Goal: Ask a question

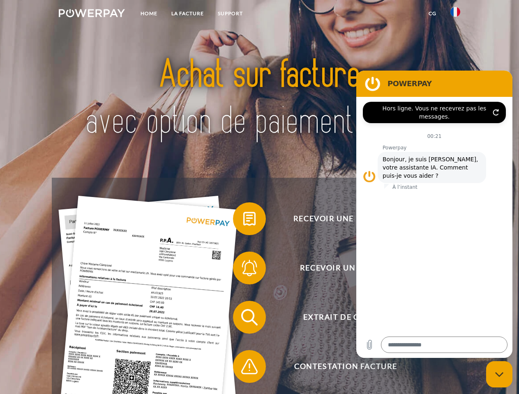
click at [92, 14] on img at bounding box center [92, 13] width 66 height 8
click at [455, 14] on img at bounding box center [455, 12] width 10 height 10
click at [432, 14] on link "CG" at bounding box center [432, 13] width 22 height 15
click at [243, 220] on span at bounding box center [236, 218] width 41 height 41
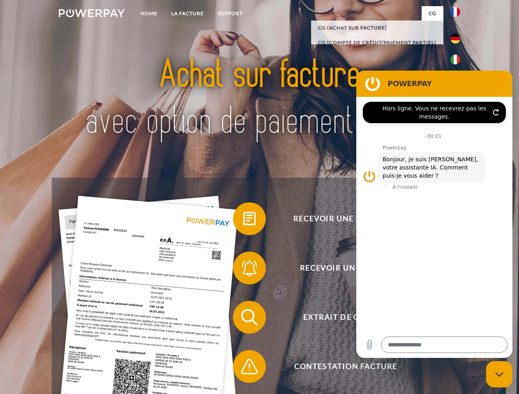
click at [243, 270] on span at bounding box center [236, 268] width 41 height 41
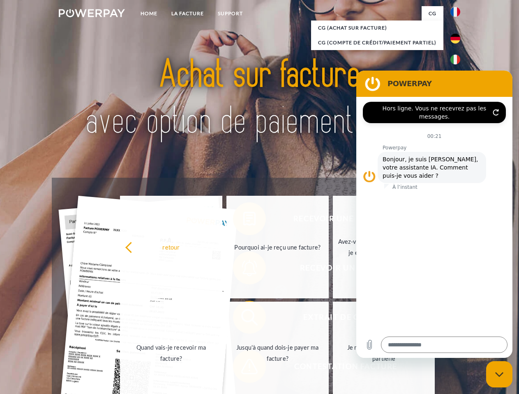
click at [243, 319] on link "Jusqu'à quand dois-je payer ma facture?" at bounding box center [277, 353] width 102 height 103
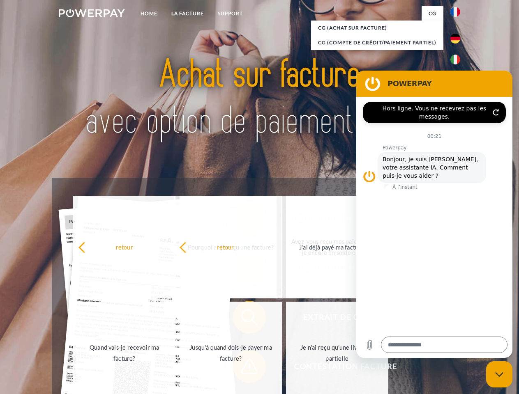
click at [243, 368] on span at bounding box center [236, 366] width 41 height 41
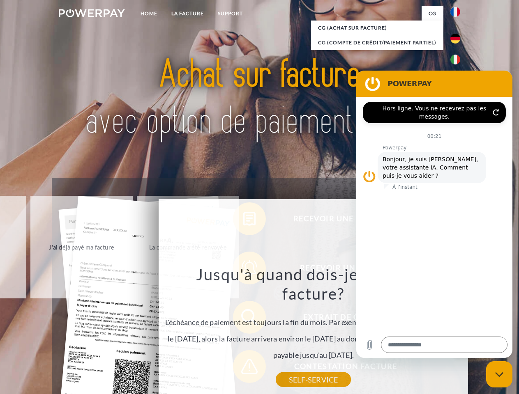
click at [499, 374] on icon "Fermer la fenêtre de messagerie" at bounding box center [499, 374] width 9 height 5
type textarea "*"
